Goal: Task Accomplishment & Management: Complete application form

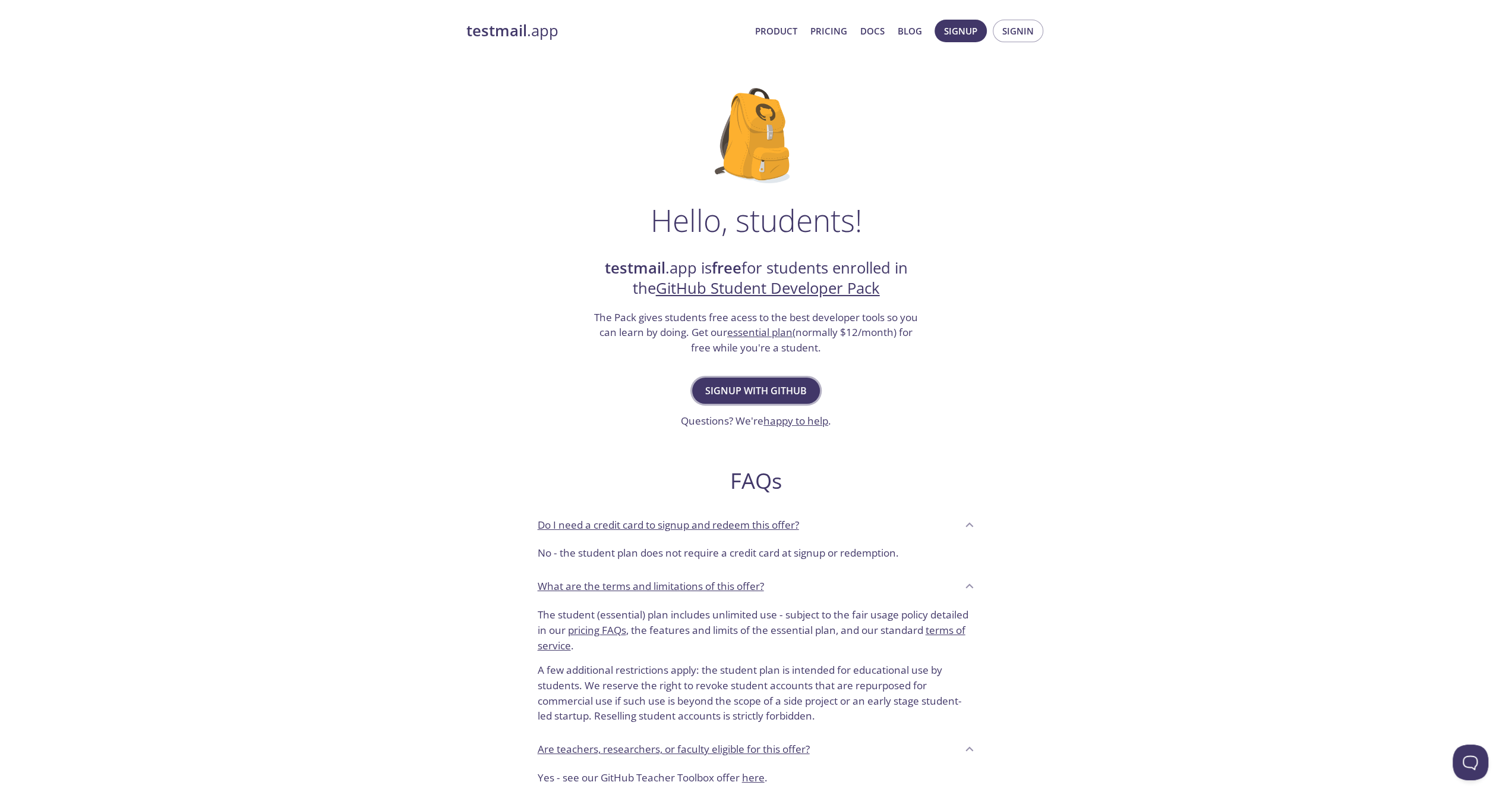
click at [738, 396] on span "Signup with GitHub" at bounding box center [756, 390] width 102 height 17
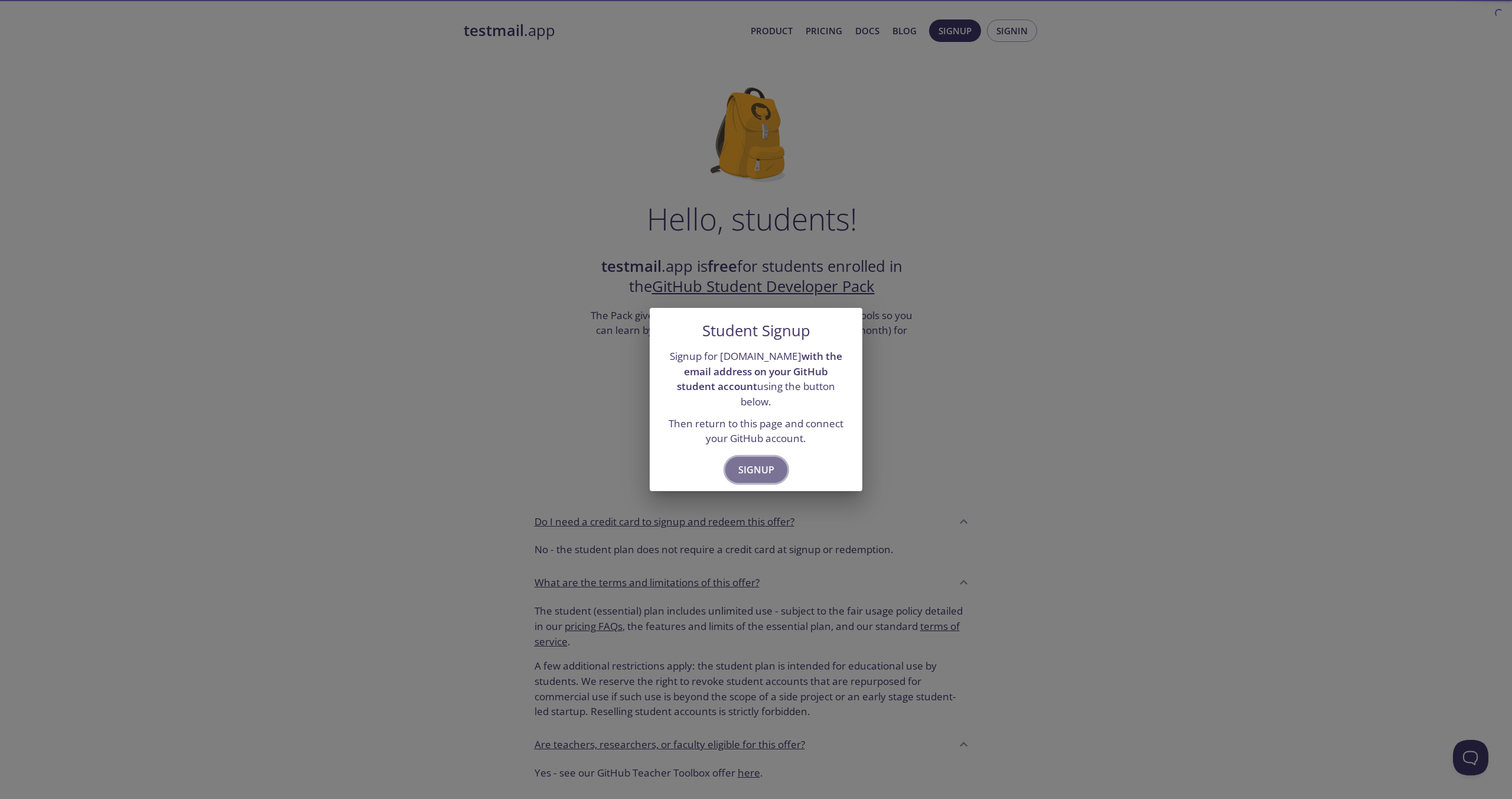
click at [750, 461] on span "Signup" at bounding box center [756, 469] width 36 height 16
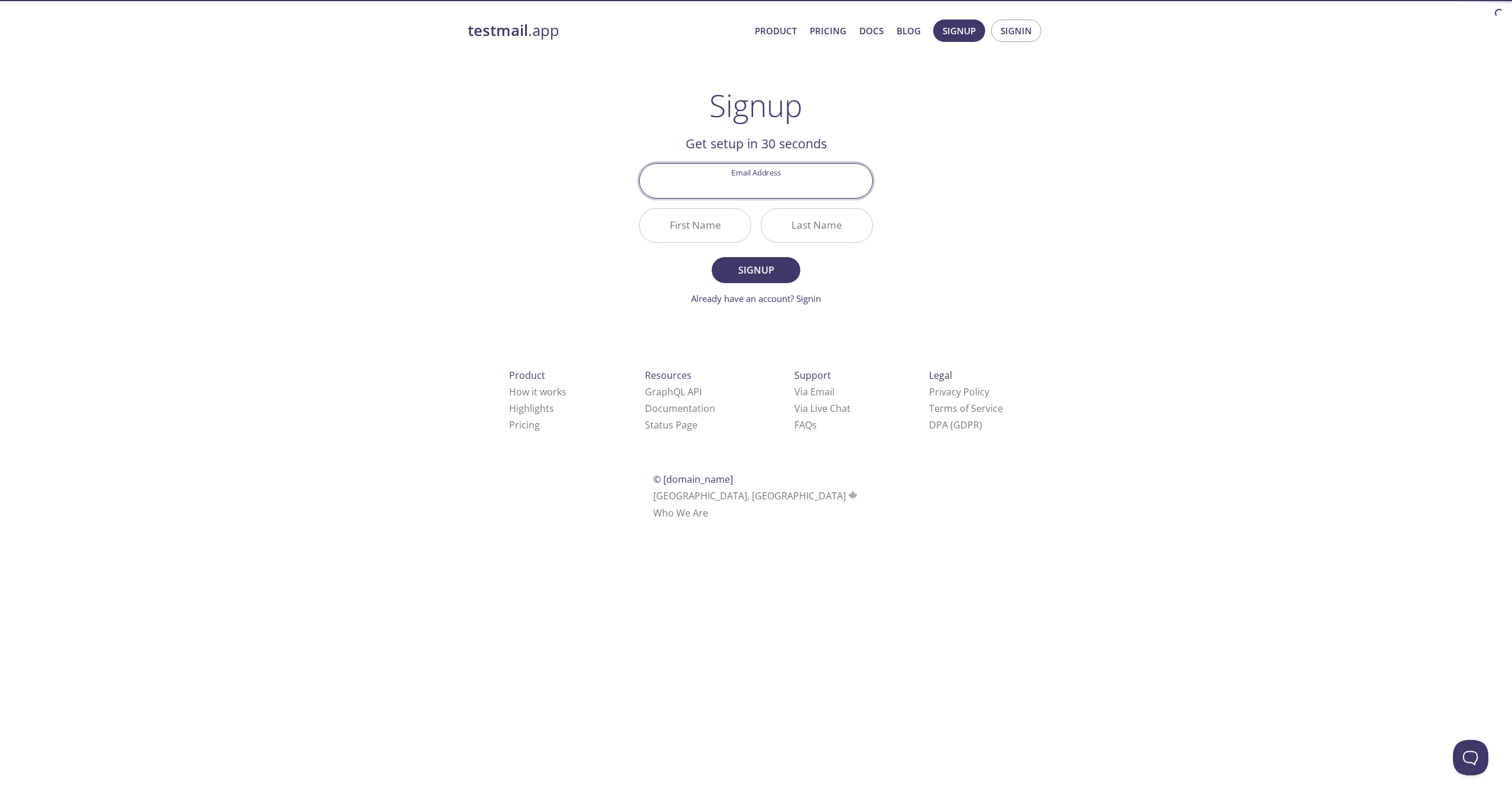
click at [765, 202] on div "Email Address" at bounding box center [756, 180] width 244 height 44
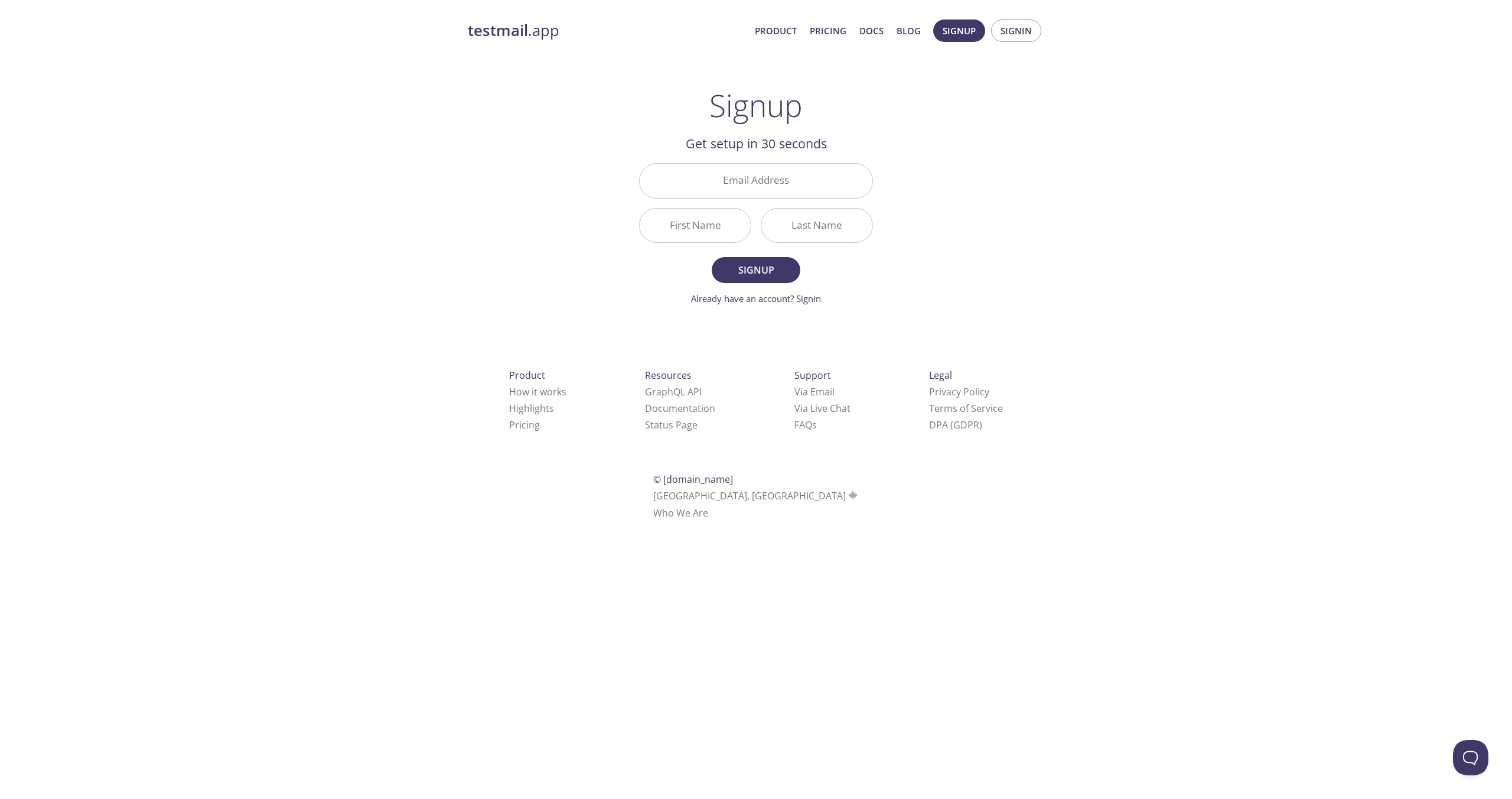
click at [765, 194] on input "Email Address" at bounding box center [756, 180] width 232 height 34
type input "[PERSON_NAME][EMAIL_ADDRESS][DOMAIN_NAME]"
type input "[PERSON_NAME]"
click at [712, 257] on button "Signup" at bounding box center [756, 270] width 89 height 26
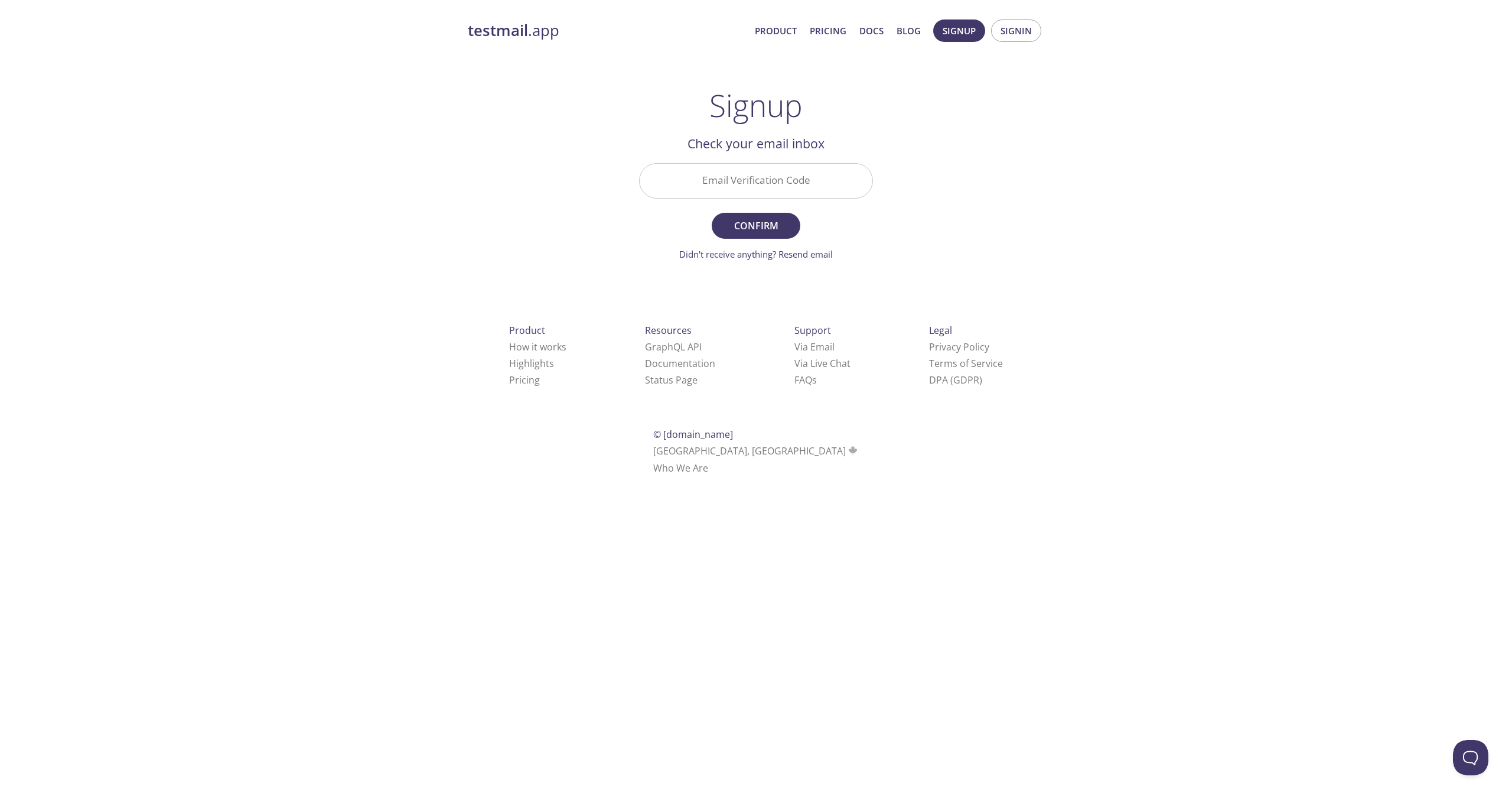
click at [534, 145] on div "testmail .app Product Pricing Docs Blog Signup Signin Signup Get setup in 30 se…" at bounding box center [756, 260] width 605 height 497
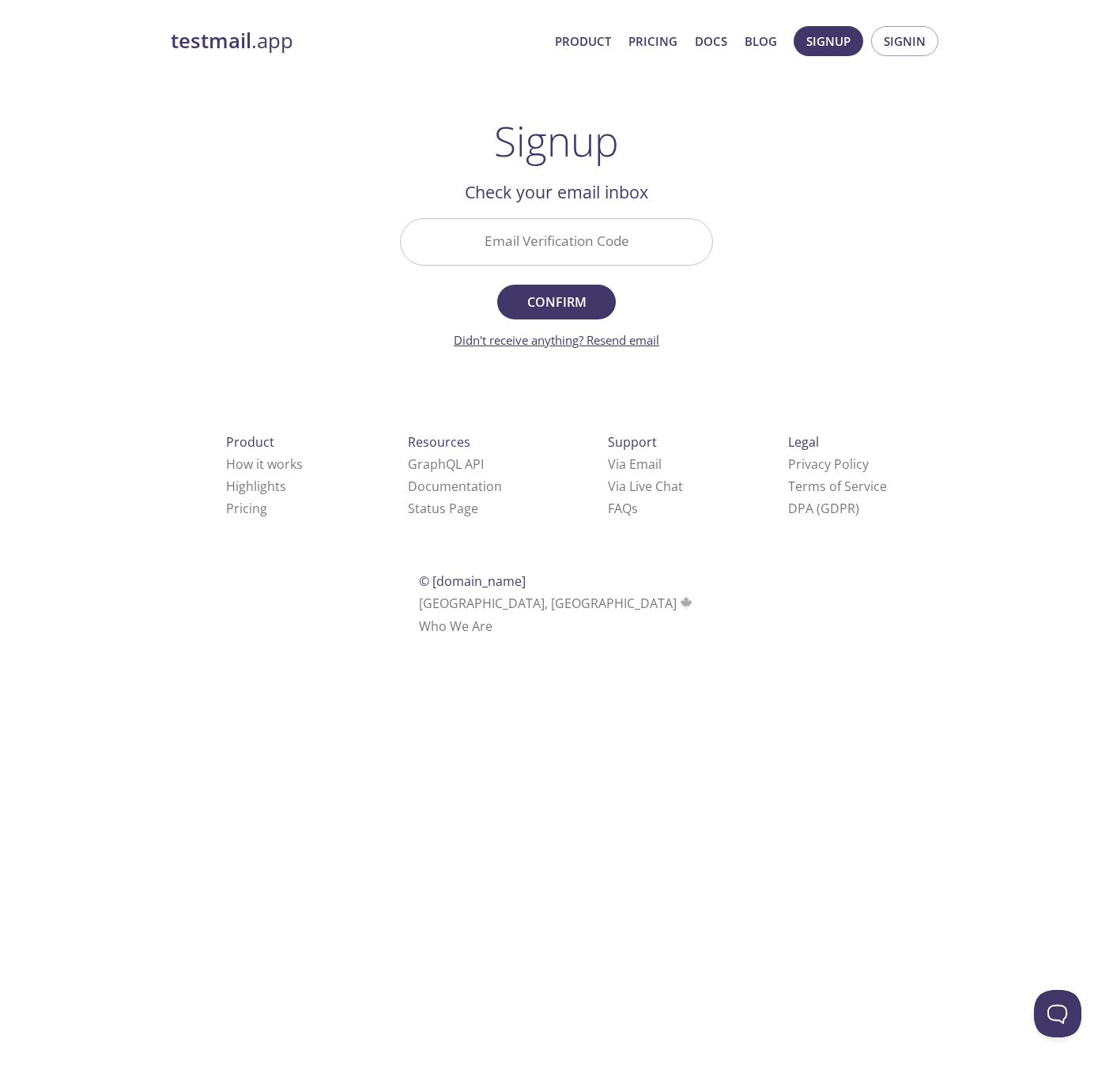
click at [615, 340] on link "Didn't receive anything? Resend email" at bounding box center [556, 340] width 205 height 16
click at [488, 206] on div "Check your email inbox Email Verification Code Confirm Email resent. Check agai…" at bounding box center [556, 264] width 313 height 170
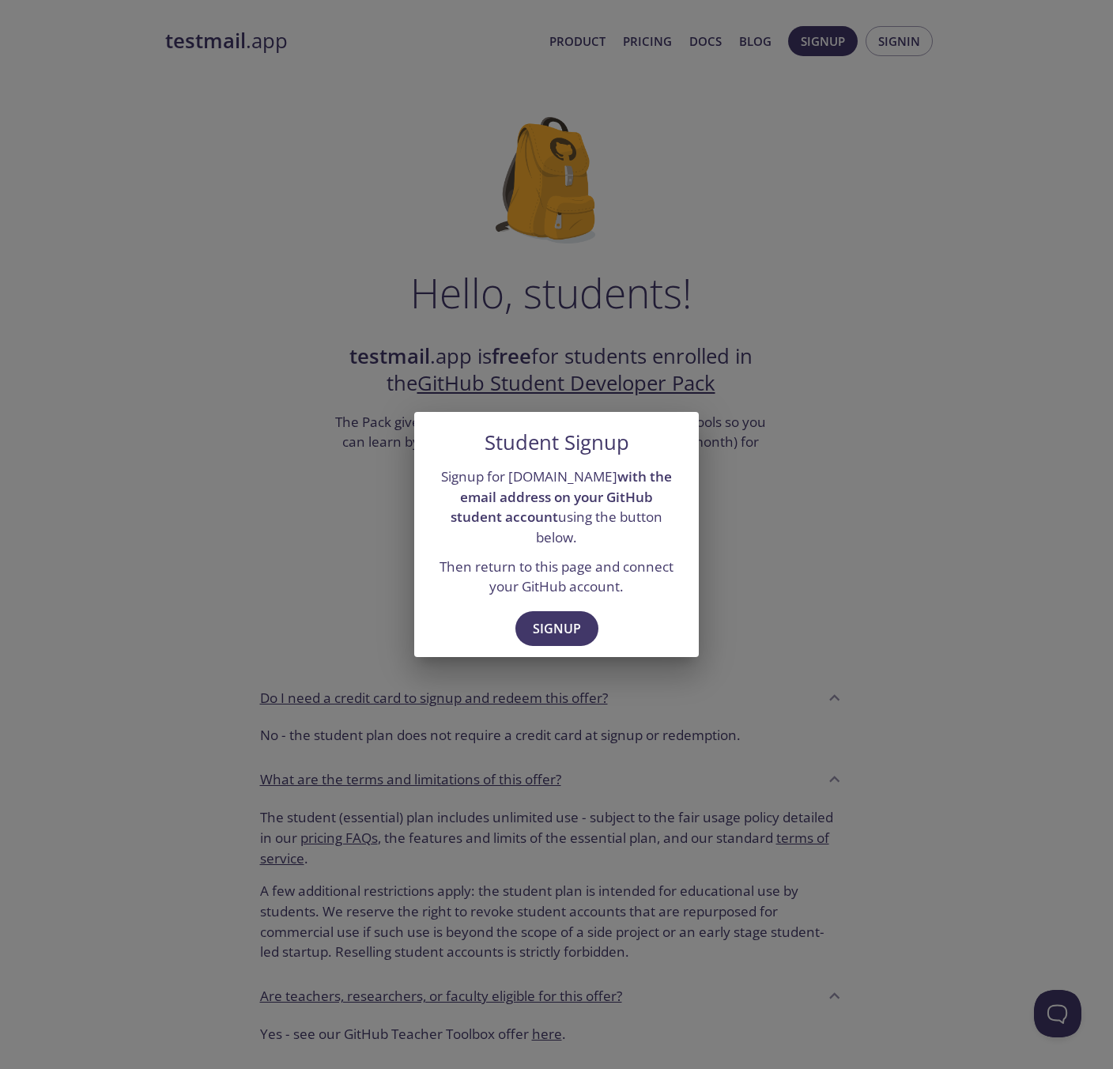
click at [850, 616] on div "Student Signup Signup for testmail.app with the email address on your GitHub st…" at bounding box center [556, 534] width 1113 height 1069
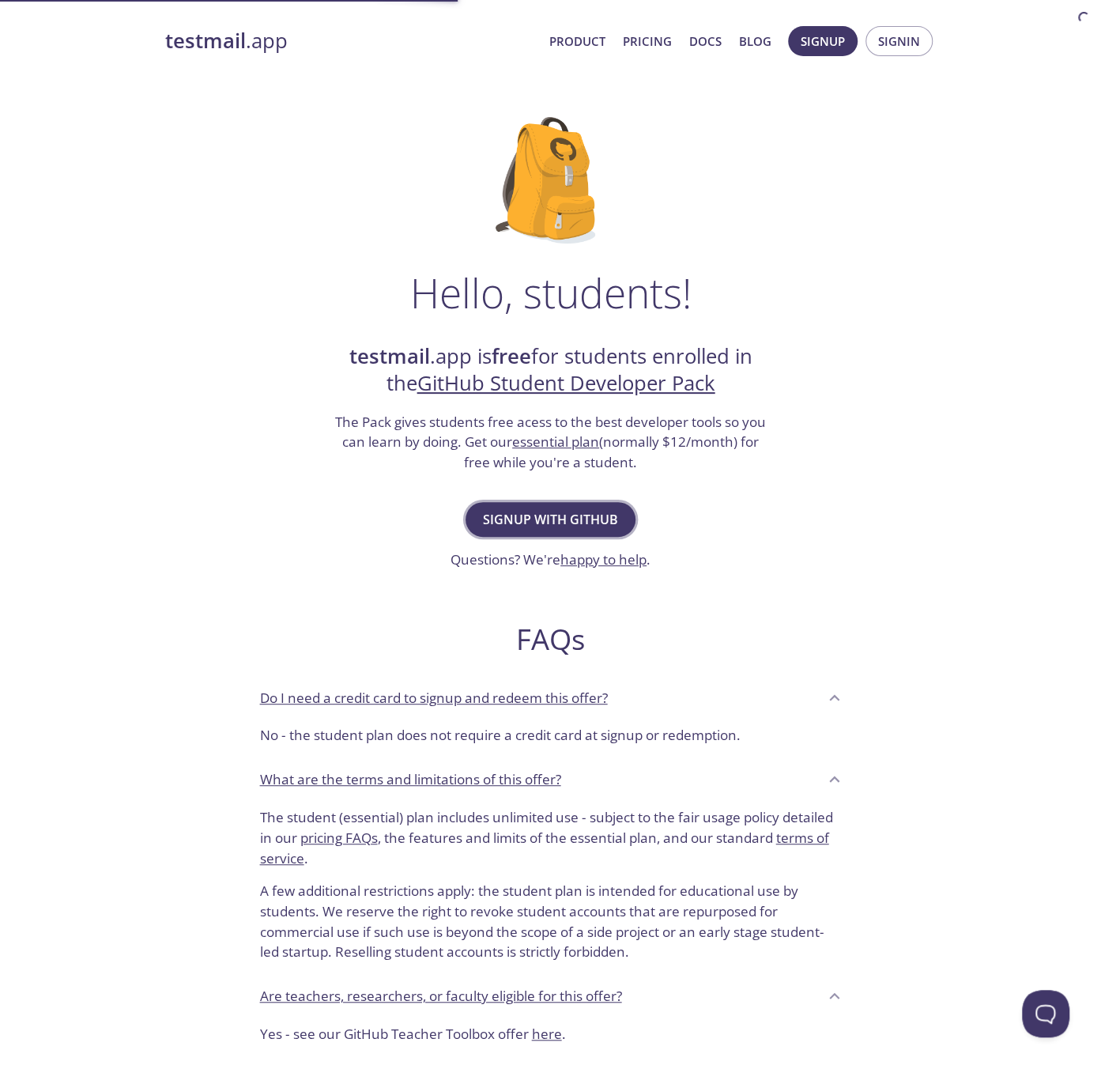
click at [611, 521] on span "Signup with GitHub" at bounding box center [550, 519] width 135 height 22
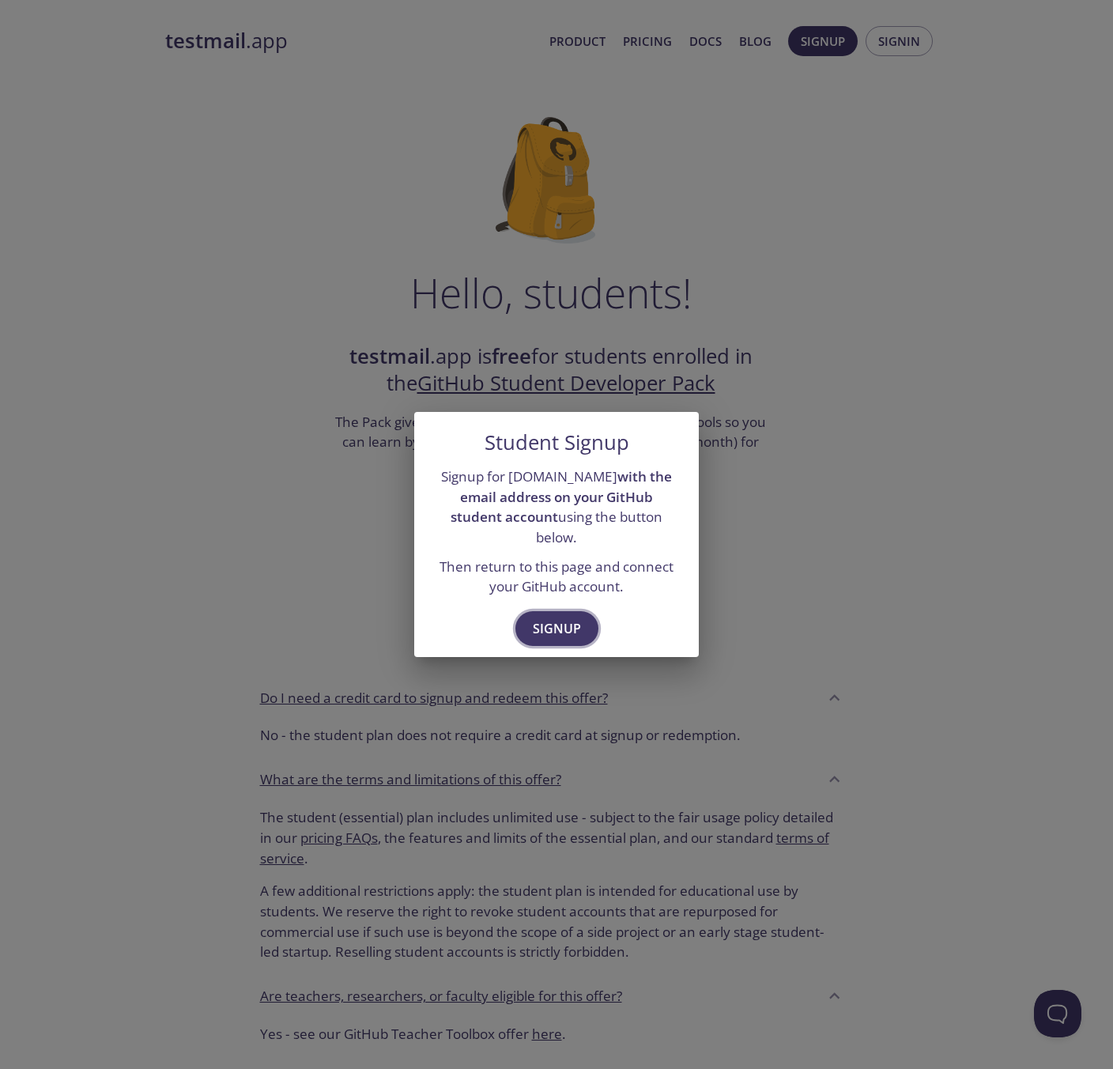
click at [583, 616] on button "Signup" at bounding box center [556, 628] width 83 height 35
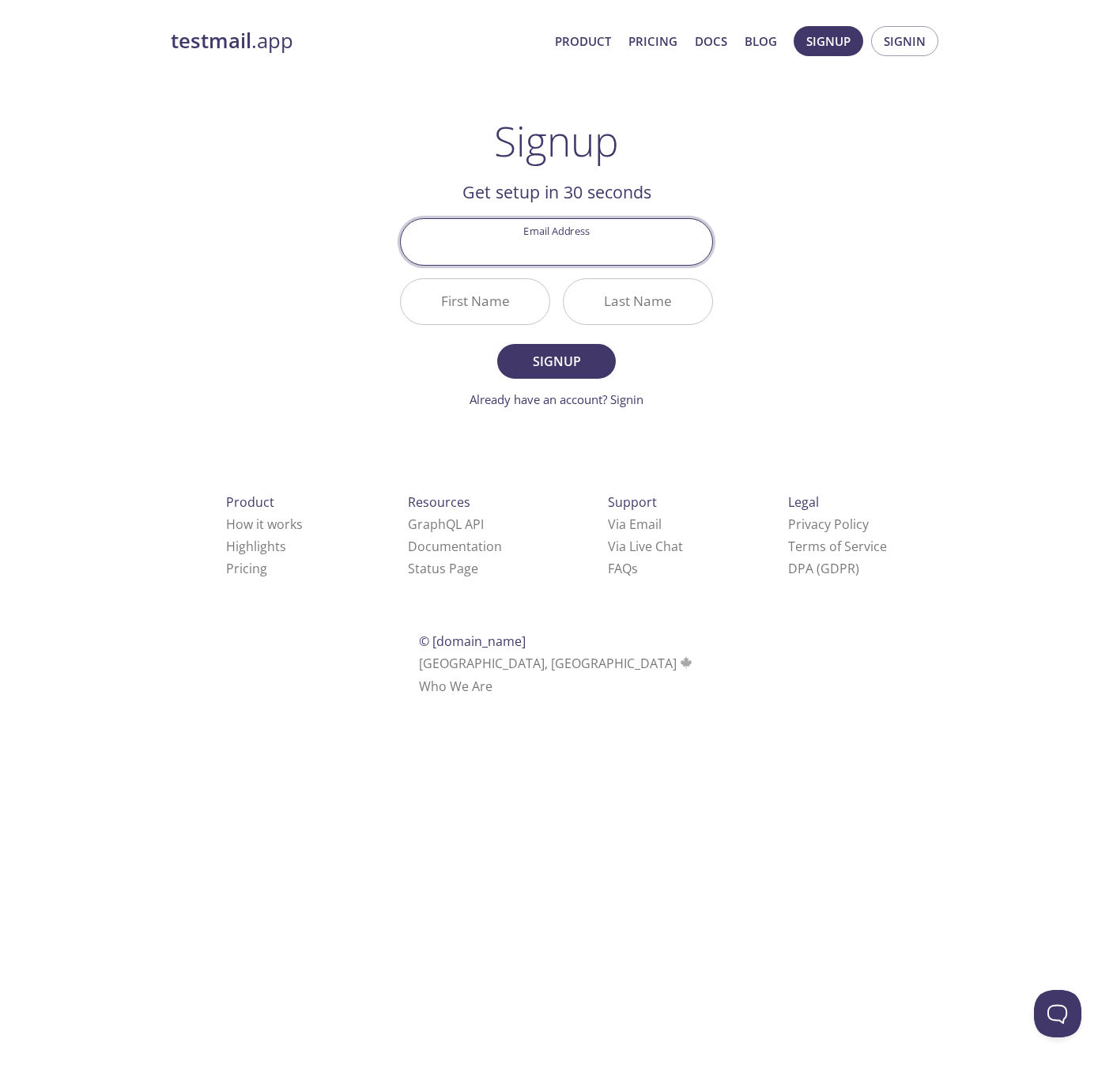
type input "a"
type input "[PERSON_NAME][EMAIL_ADDRESS][DOMAIN_NAME]"
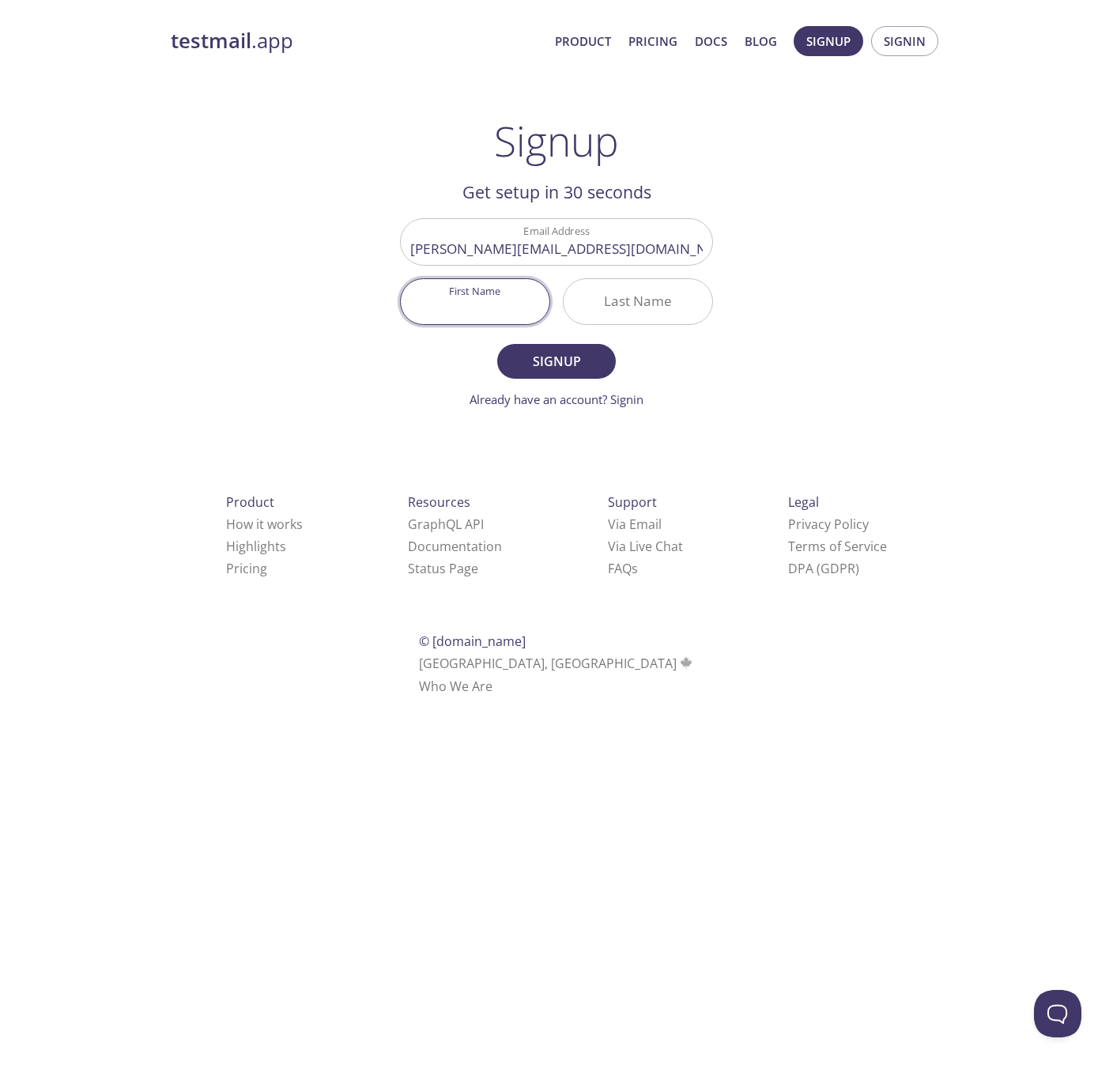
click at [506, 306] on input "First Name" at bounding box center [475, 301] width 149 height 45
type input "[PERSON_NAME]"
click at [539, 367] on span "Signup" at bounding box center [557, 361] width 84 height 22
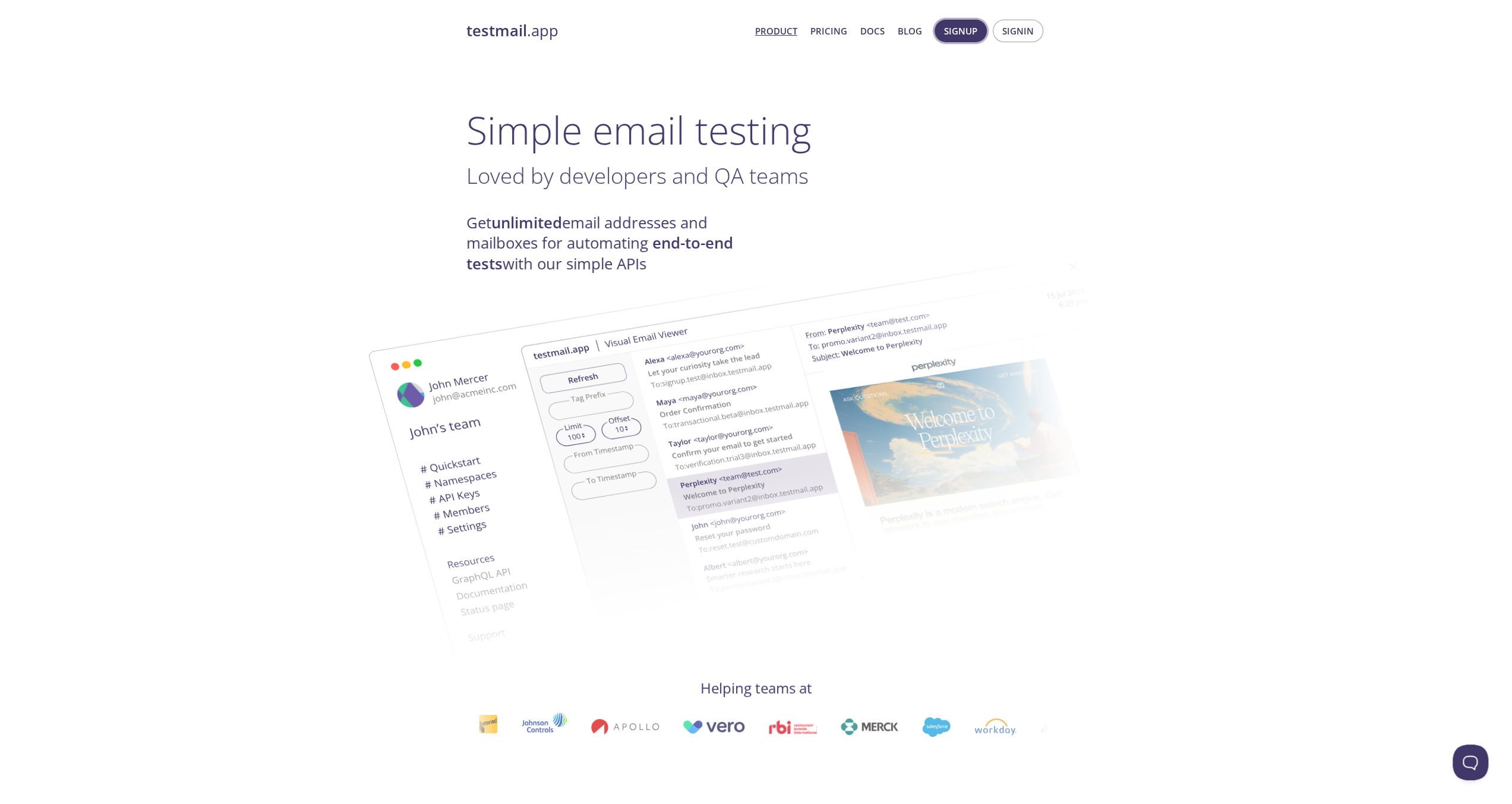
click at [985, 33] on button "Signup" at bounding box center [961, 31] width 53 height 23
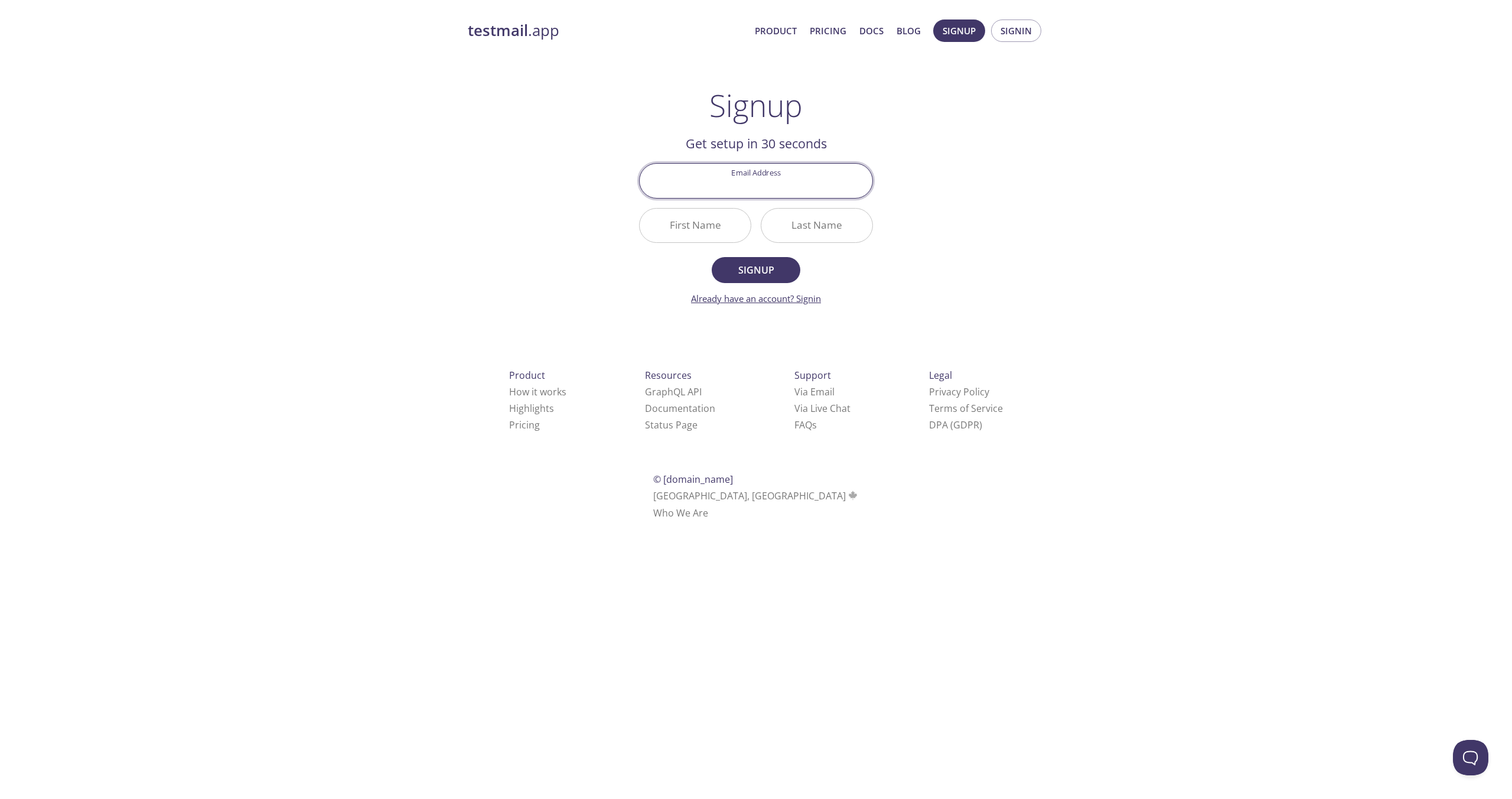
click at [819, 294] on link "Already have an account? Signin" at bounding box center [756, 298] width 130 height 12
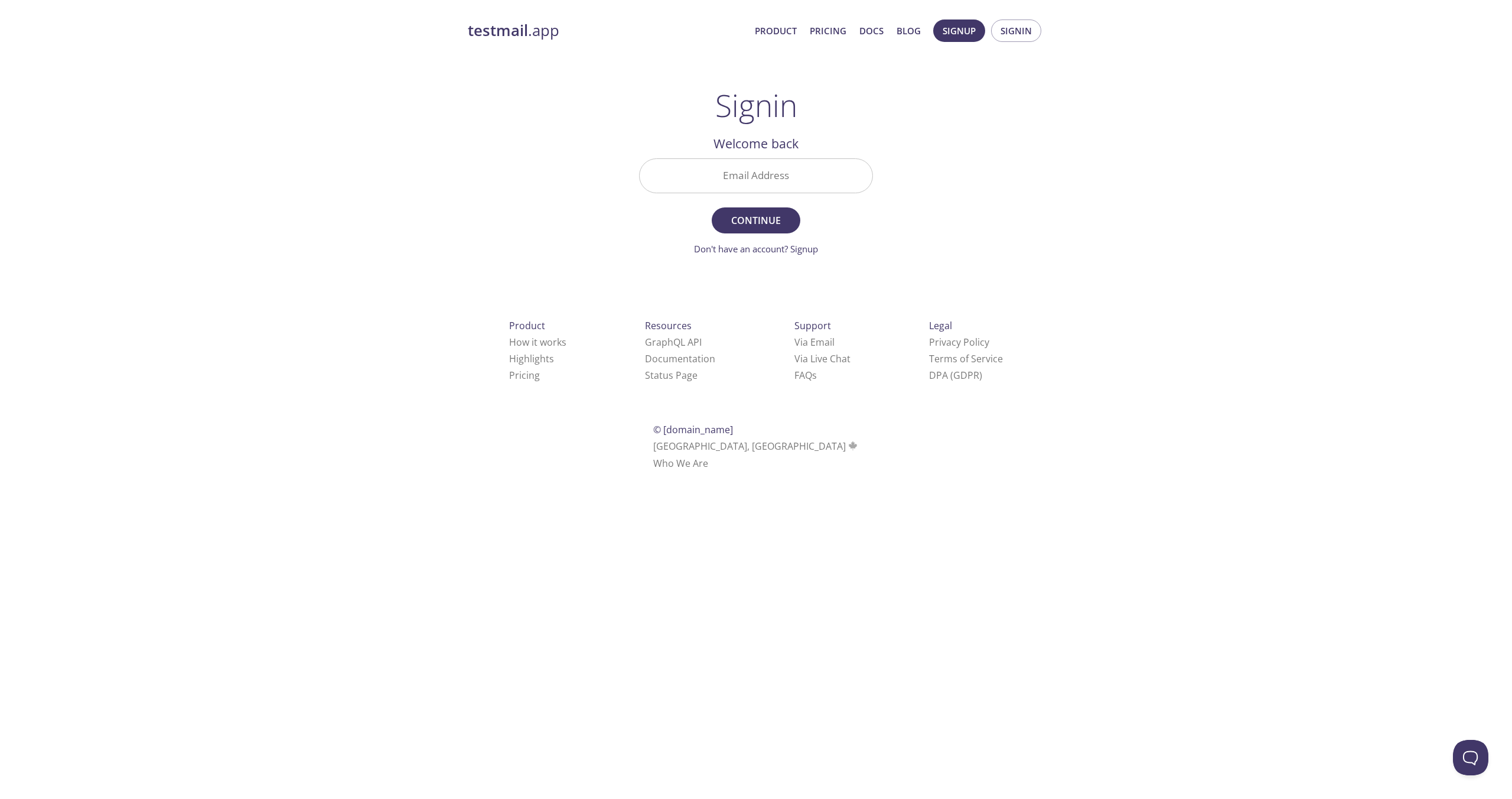
drag, startPoint x: 914, startPoint y: 168, endPoint x: 916, endPoint y: 148, distance: 20.1
click at [778, 223] on span "Confirm" at bounding box center [756, 226] width 63 height 16
